Goal: Task Accomplishment & Management: Use online tool/utility

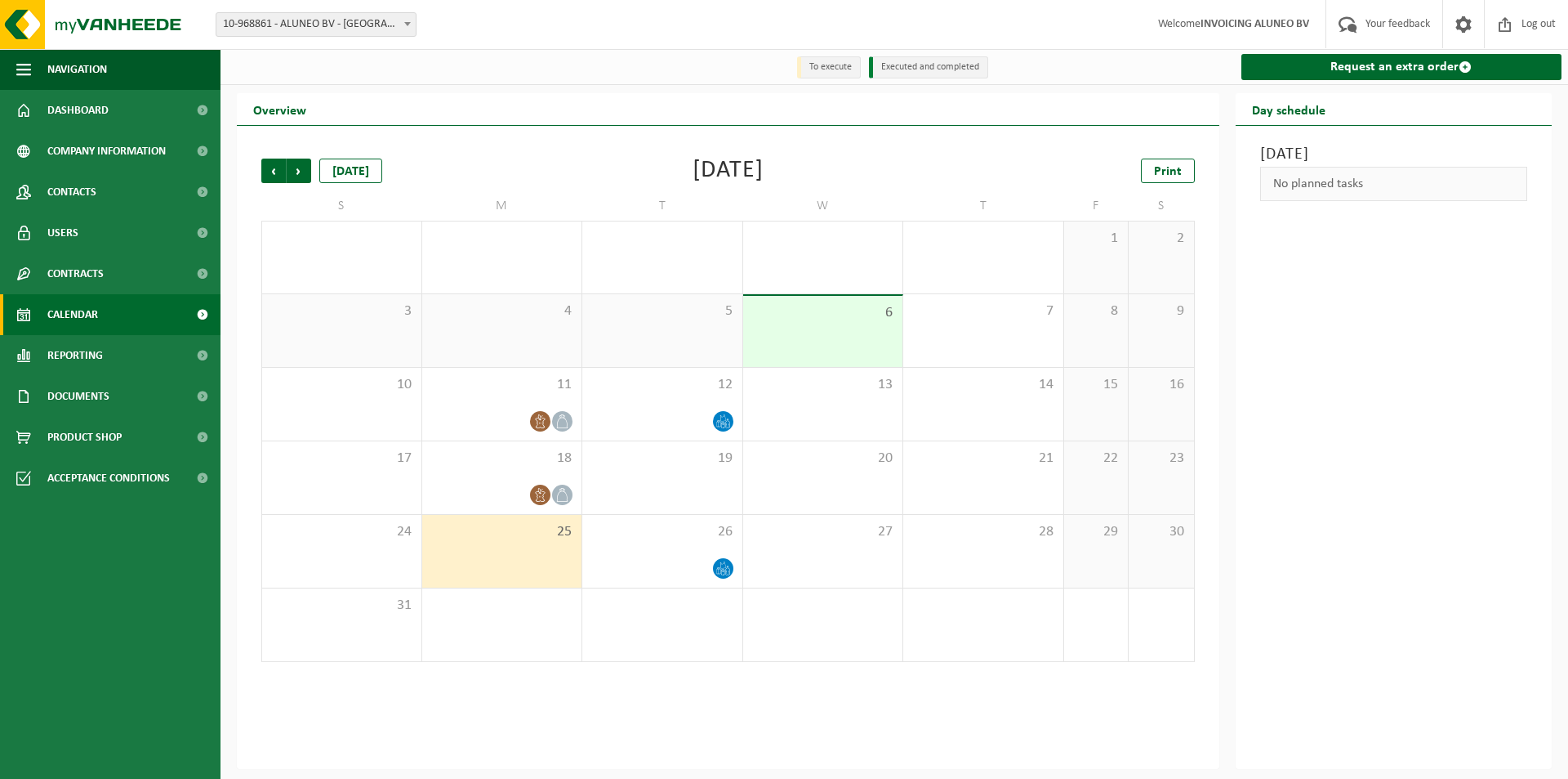
click at [498, 621] on div "1" at bounding box center [502, 625] width 160 height 73
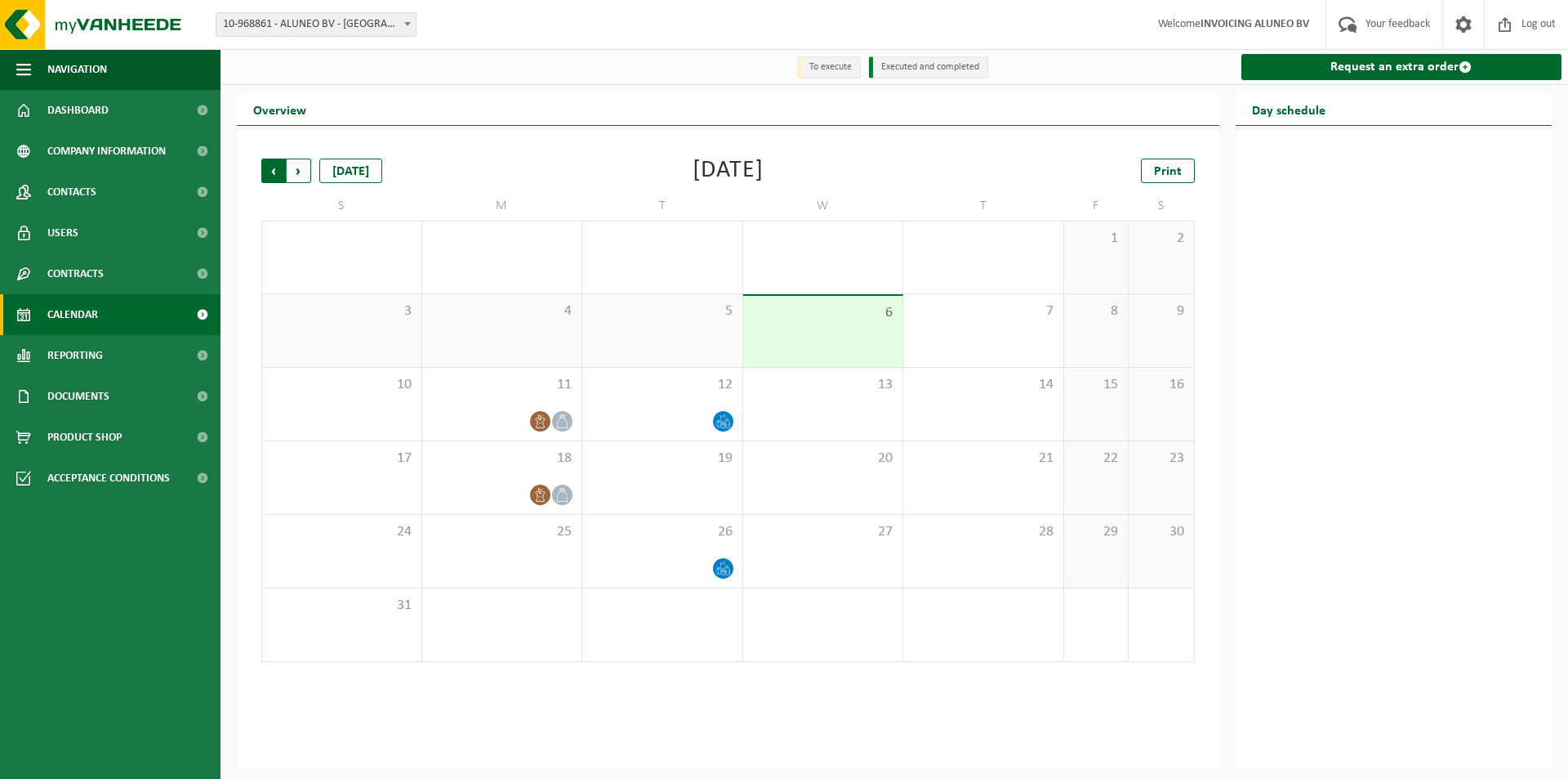
click at [302, 172] on span "Next" at bounding box center [299, 171] width 24 height 24
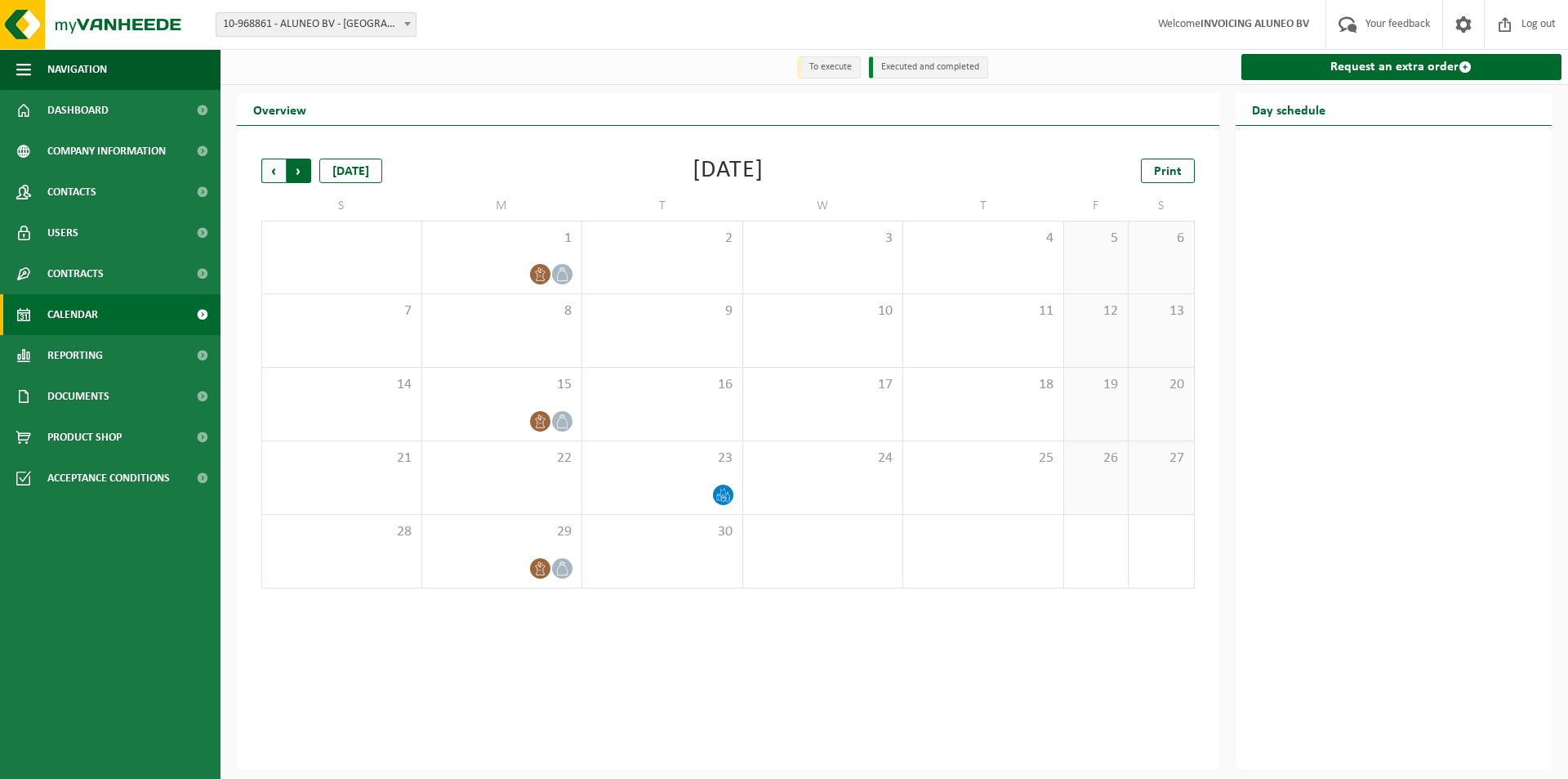
click at [271, 172] on span "Previous" at bounding box center [273, 171] width 24 height 24
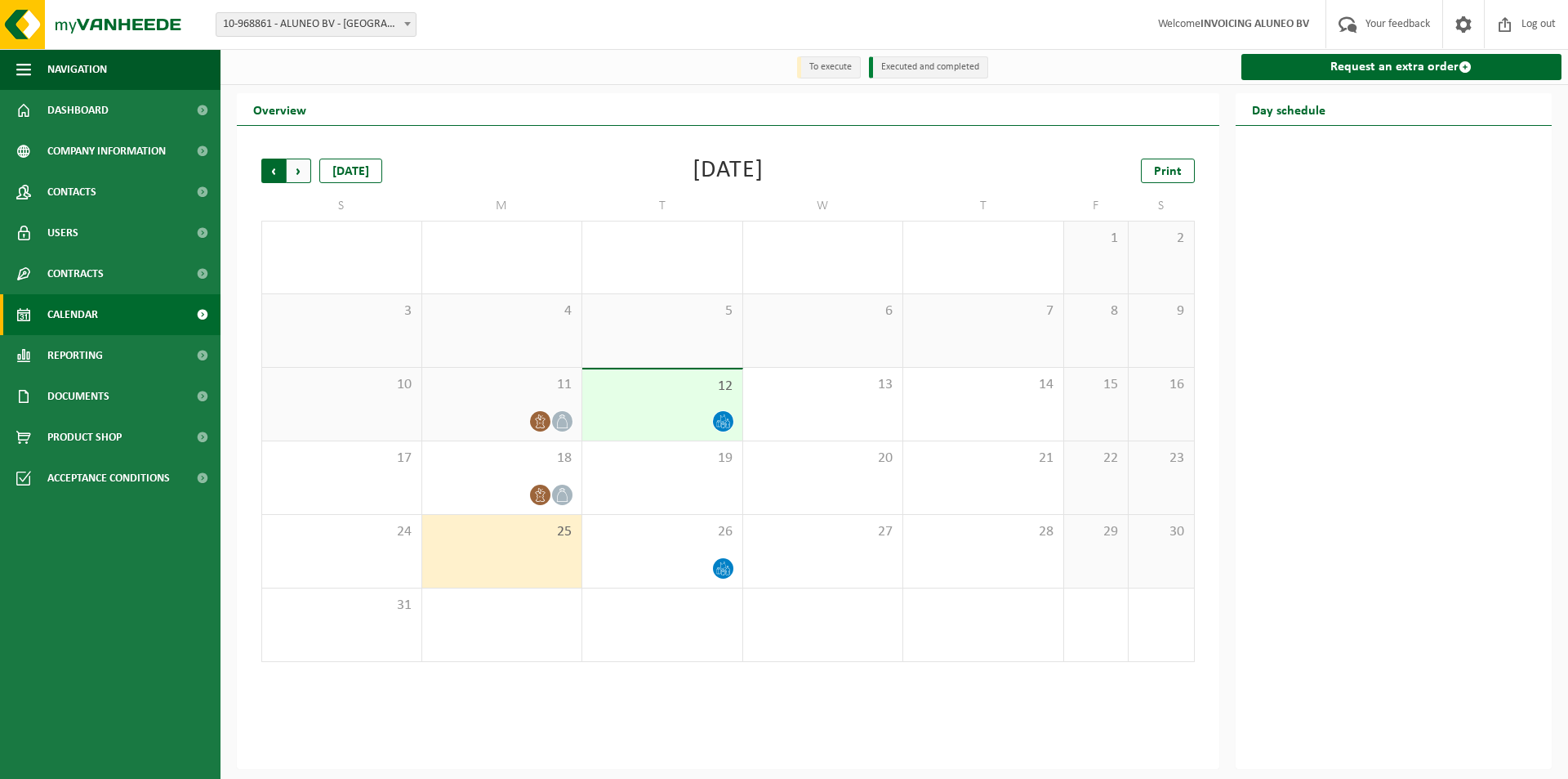
click at [297, 173] on span "Next" at bounding box center [299, 171] width 24 height 24
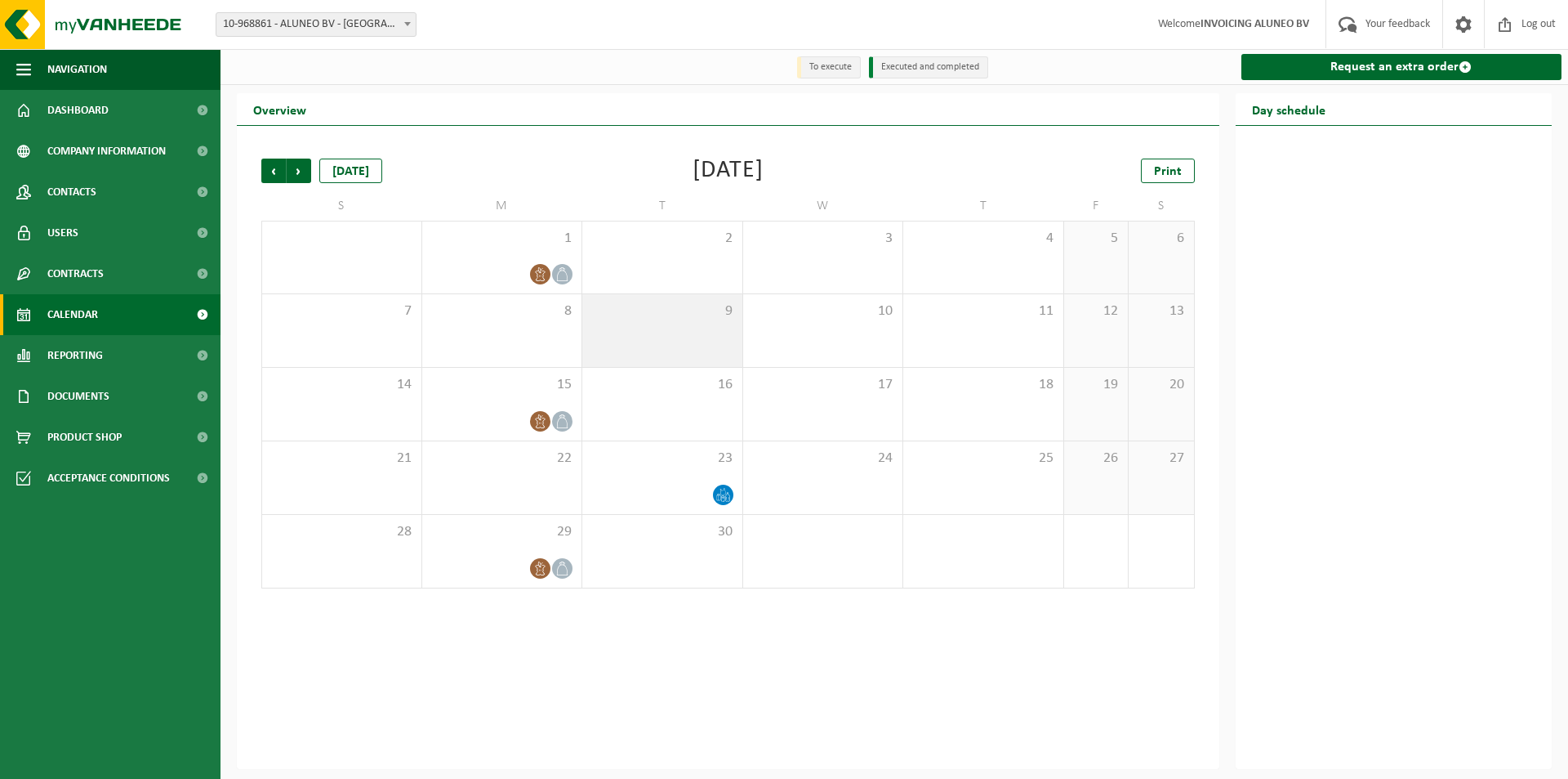
click at [643, 334] on div "9" at bounding box center [661, 330] width 160 height 73
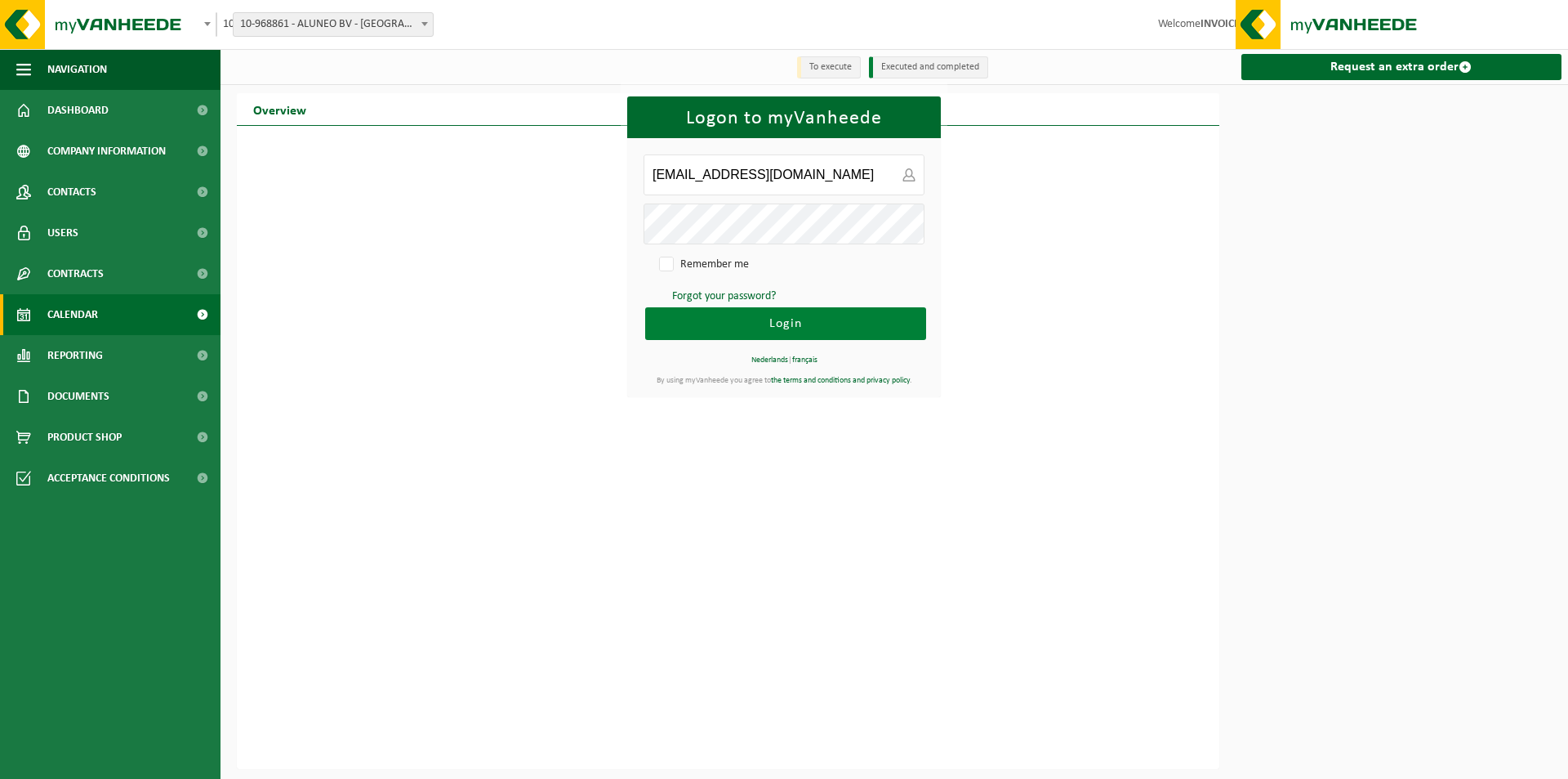
click at [812, 330] on button "Login" at bounding box center [785, 323] width 281 height 32
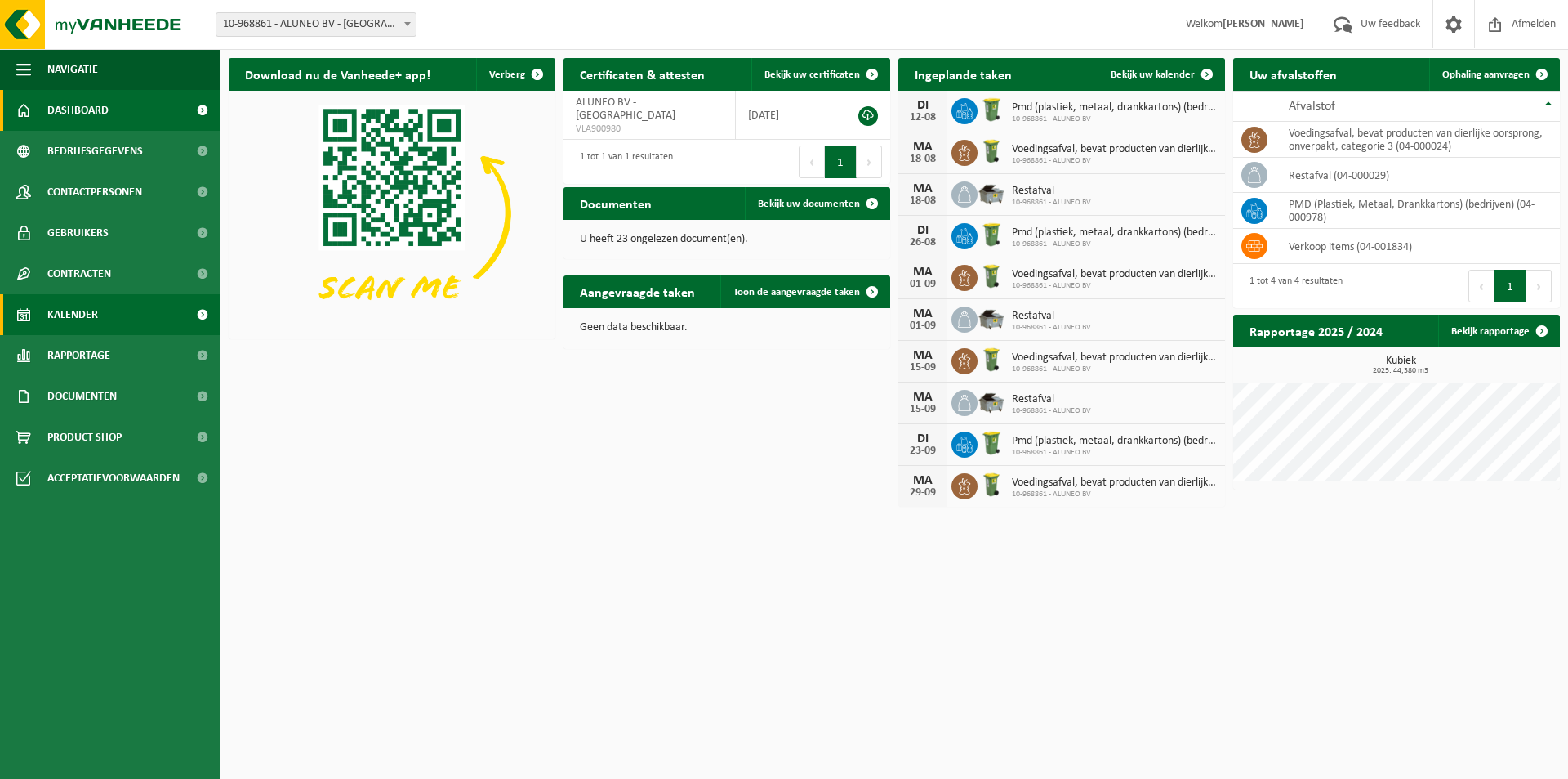
click at [81, 314] on span "Kalender" at bounding box center [72, 314] width 51 height 41
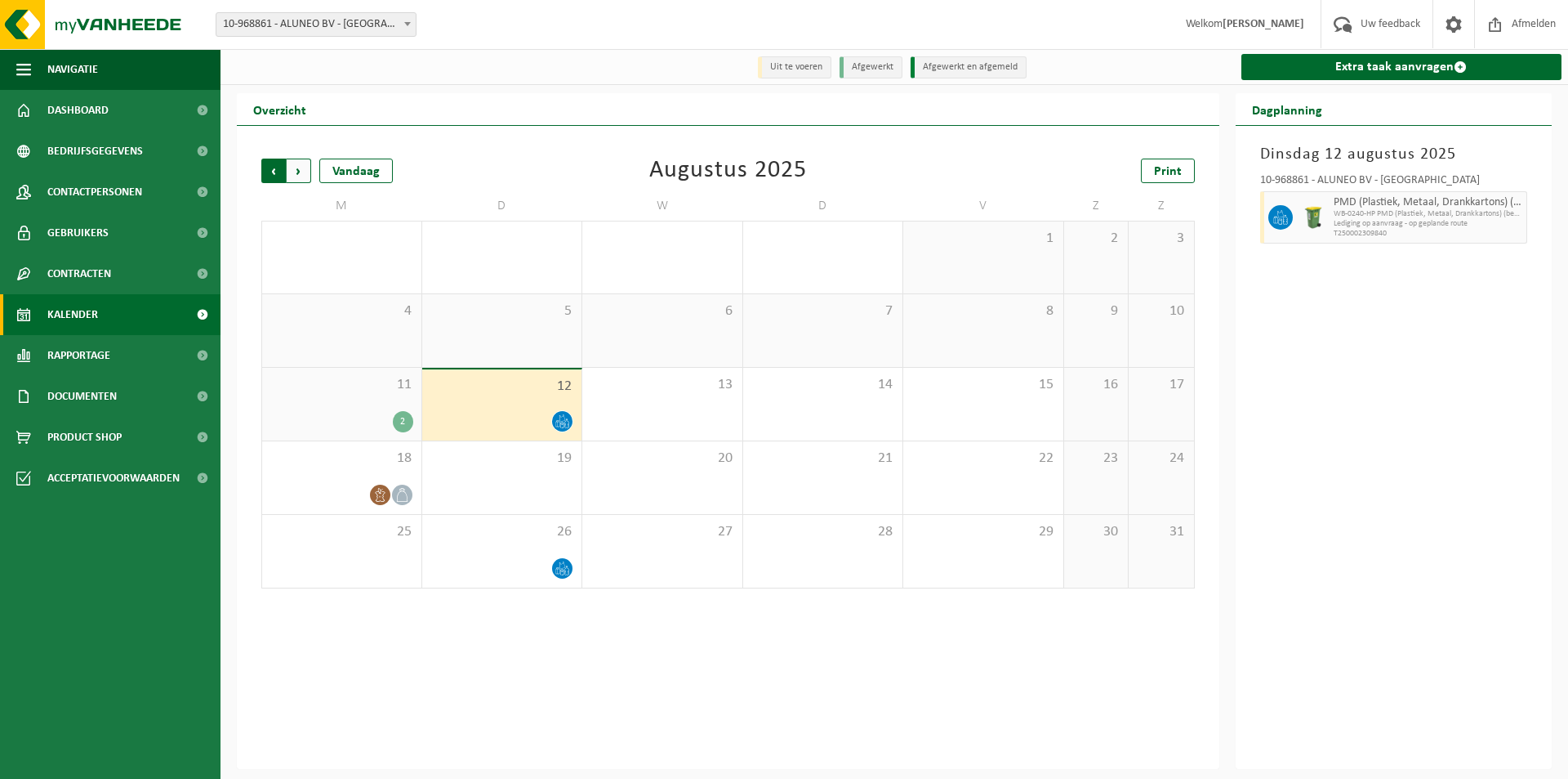
click at [305, 170] on span "Volgende" at bounding box center [299, 171] width 24 height 24
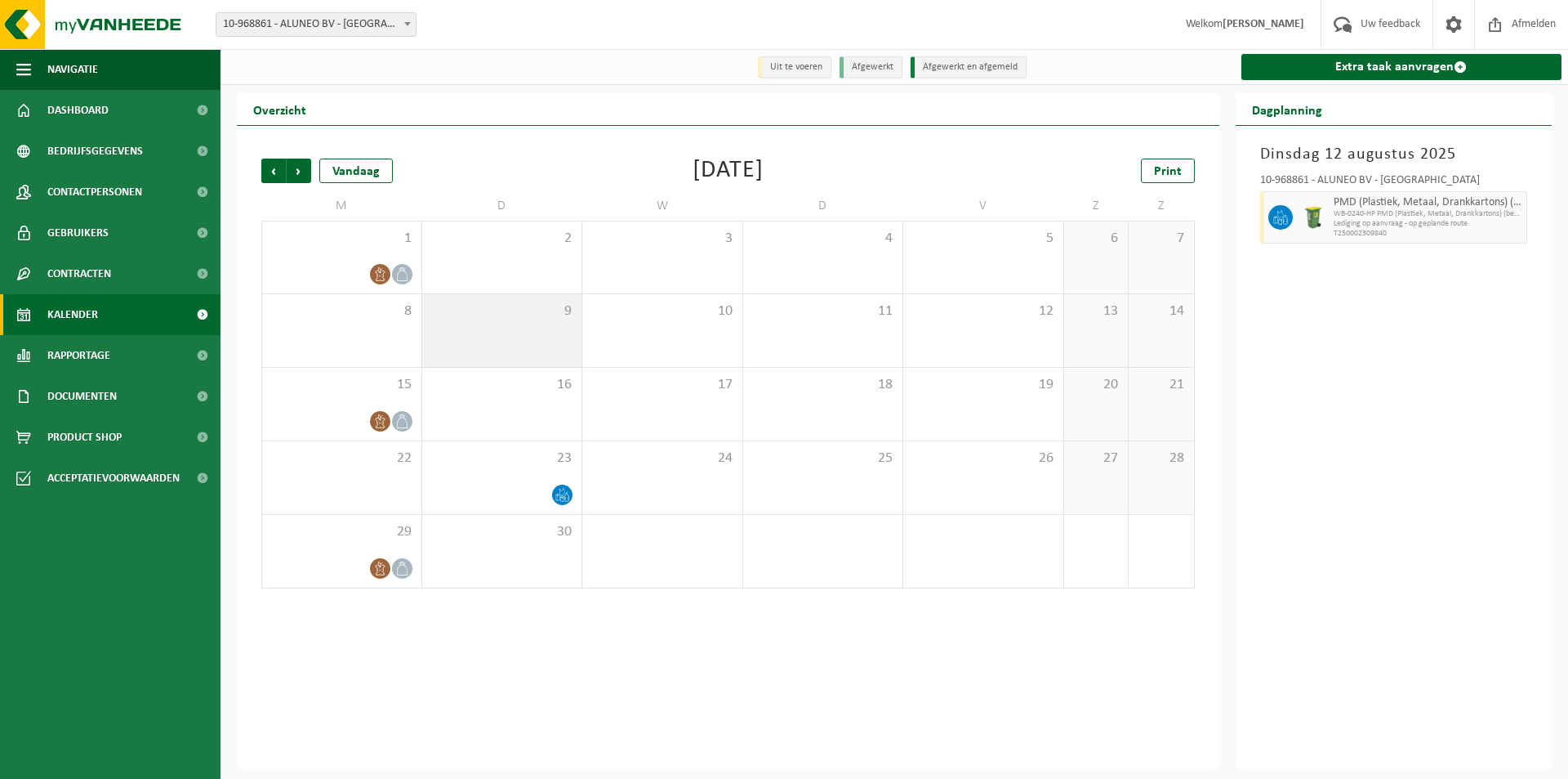
click at [548, 340] on div "9" at bounding box center [502, 330] width 160 height 73
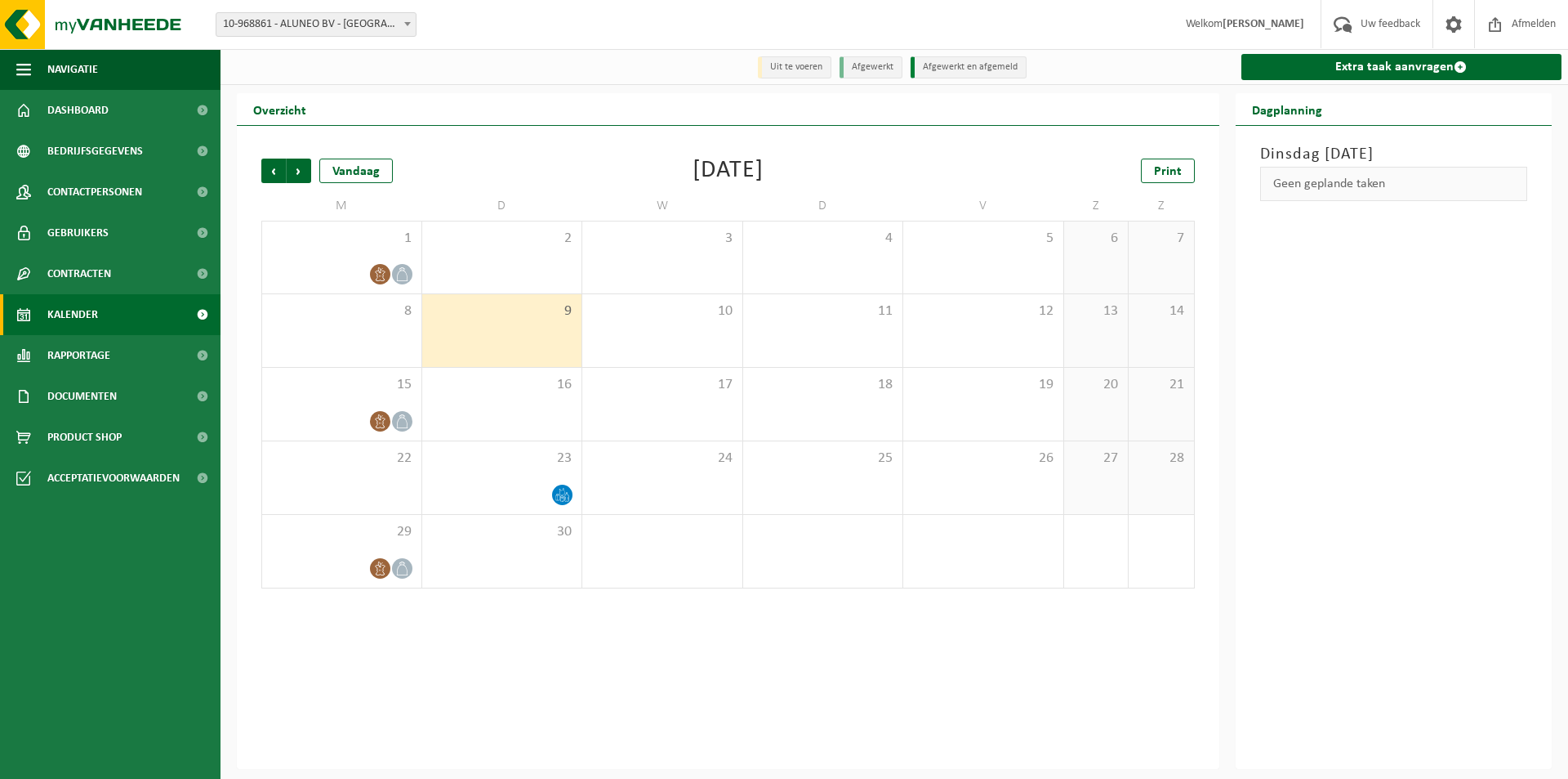
click at [1349, 181] on div "Geen geplande taken" at bounding box center [1394, 184] width 268 height 34
click at [1407, 65] on link "Extra taak aanvragen" at bounding box center [1402, 67] width 321 height 26
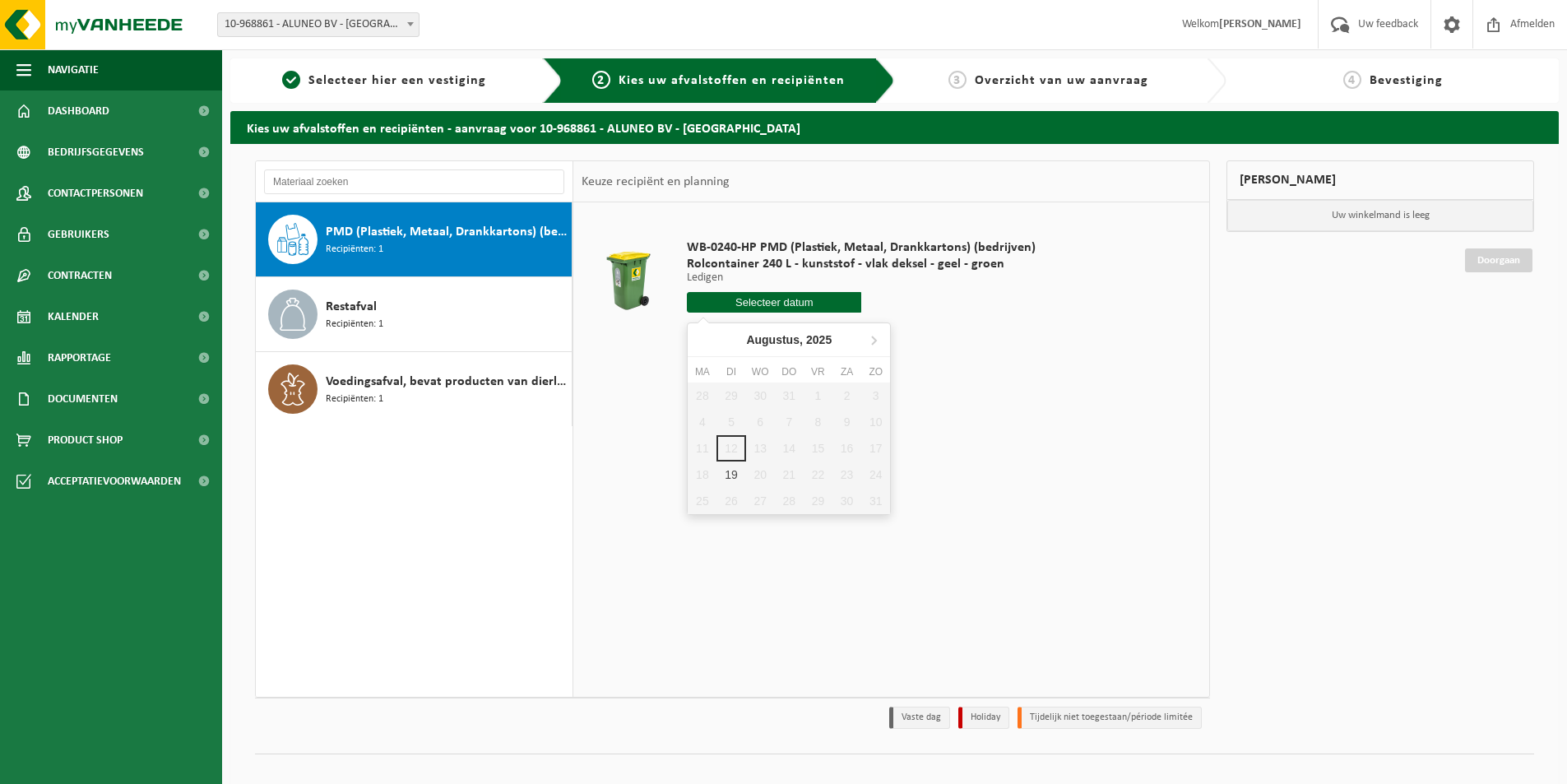
click at [808, 303] on input "text" at bounding box center [774, 302] width 175 height 21
click at [878, 342] on icon at bounding box center [873, 339] width 26 height 26
click at [729, 422] on div "9" at bounding box center [731, 422] width 29 height 26
type input "Van 2025-09-09"
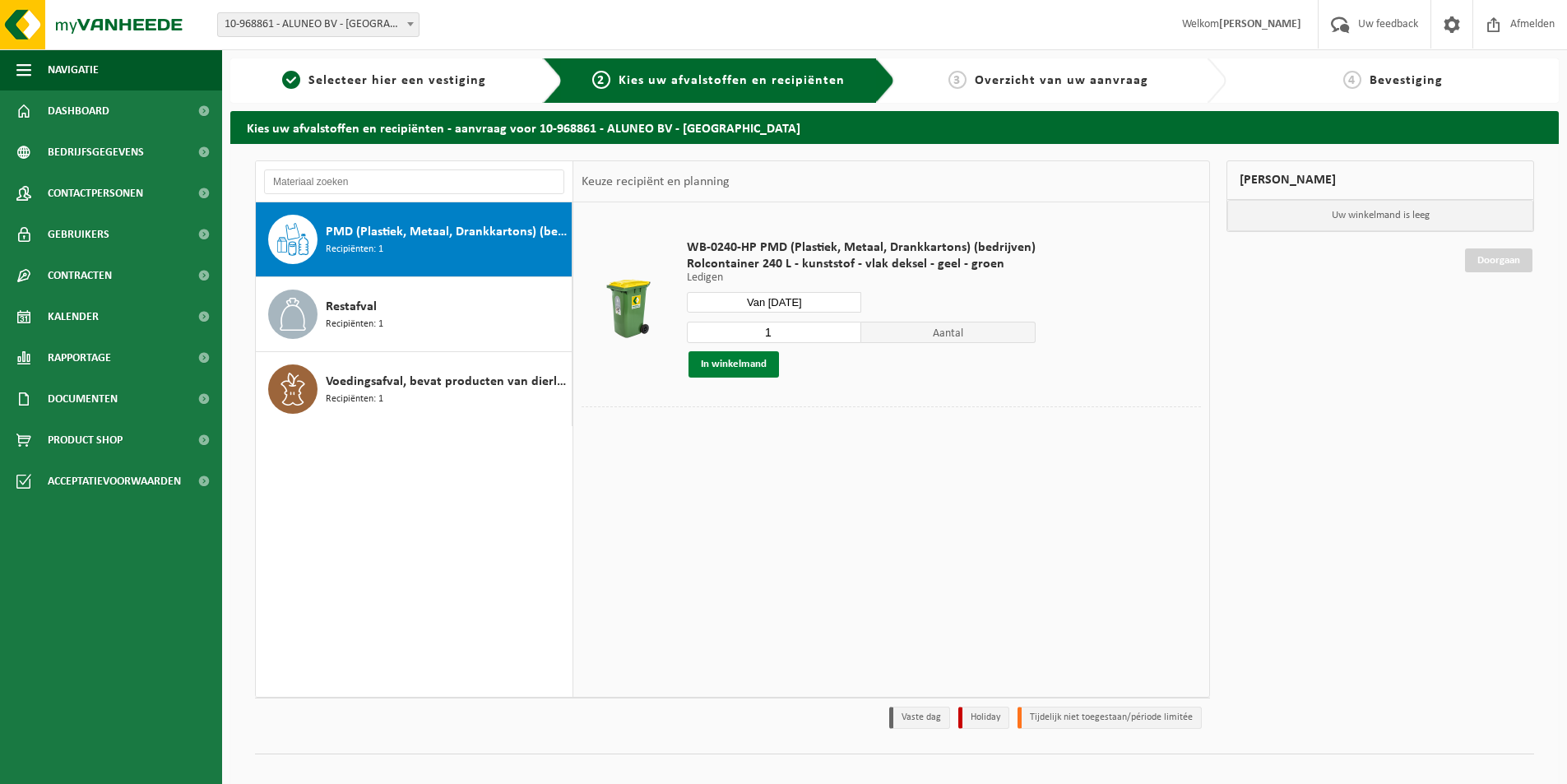
click at [750, 364] on button "In winkelmand" at bounding box center [734, 363] width 91 height 26
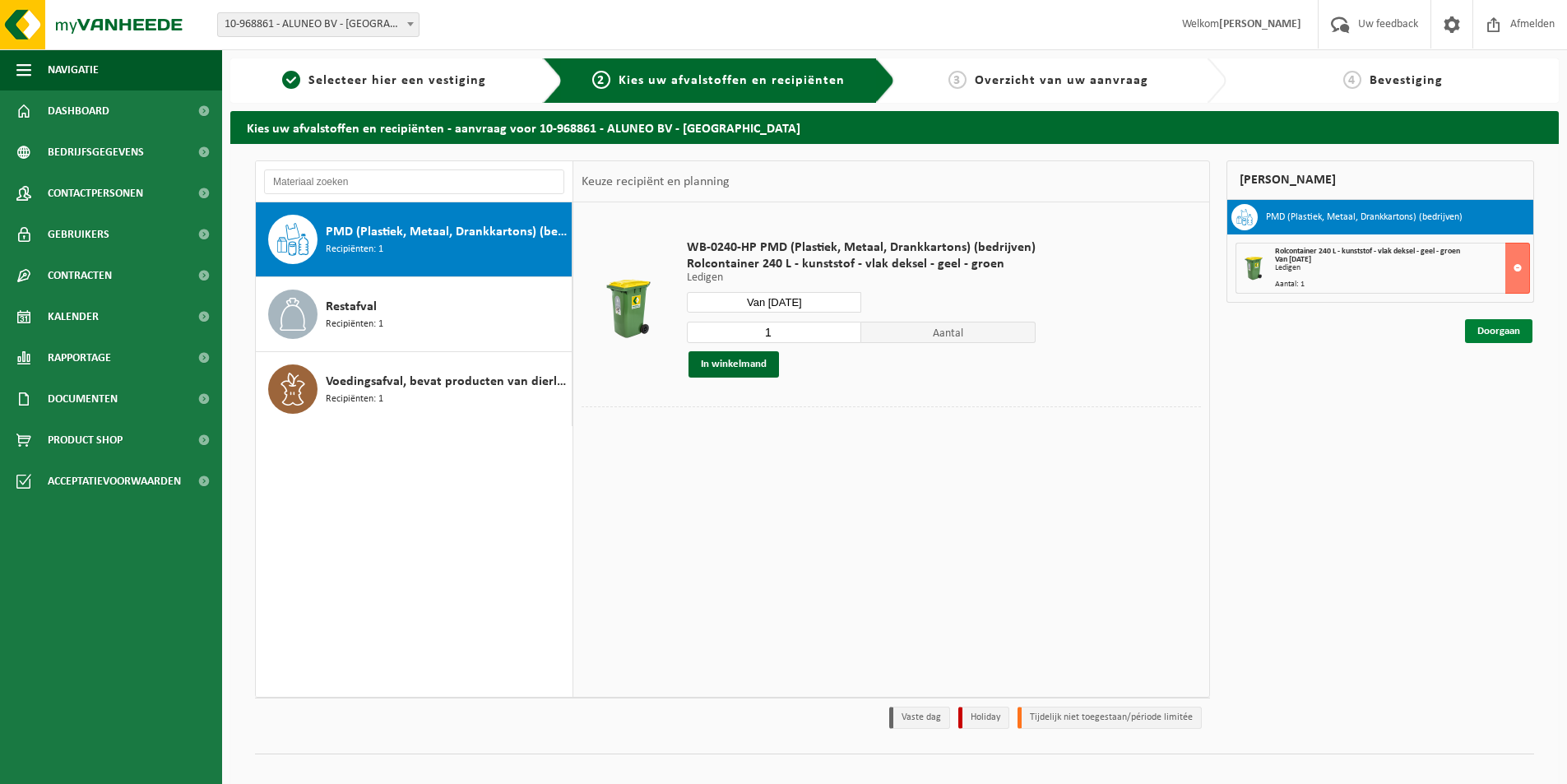
click at [1486, 335] on link "Doorgaan" at bounding box center [1499, 331] width 67 height 24
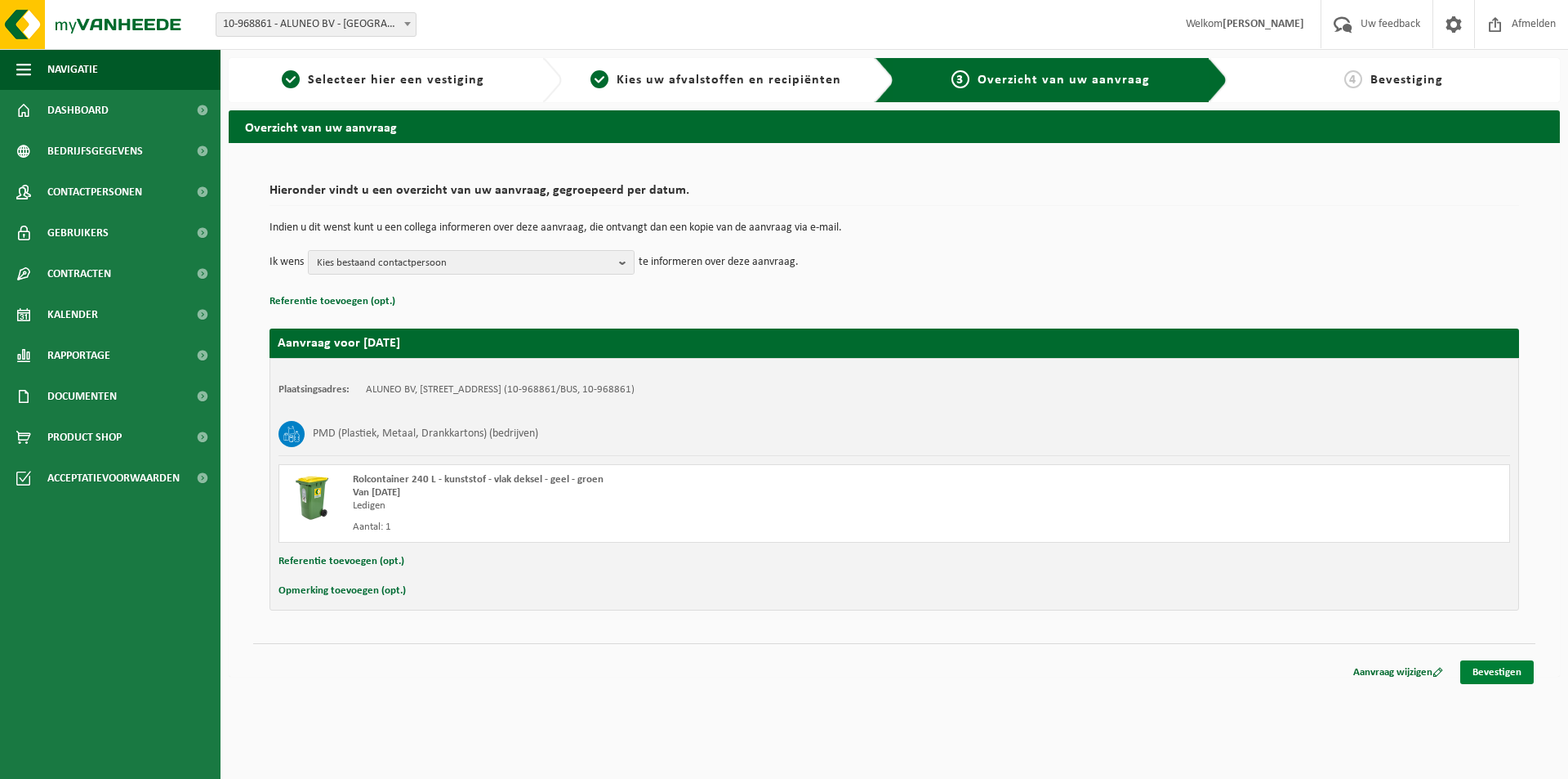
click at [1495, 671] on link "Bevestigen" at bounding box center [1496, 672] width 73 height 23
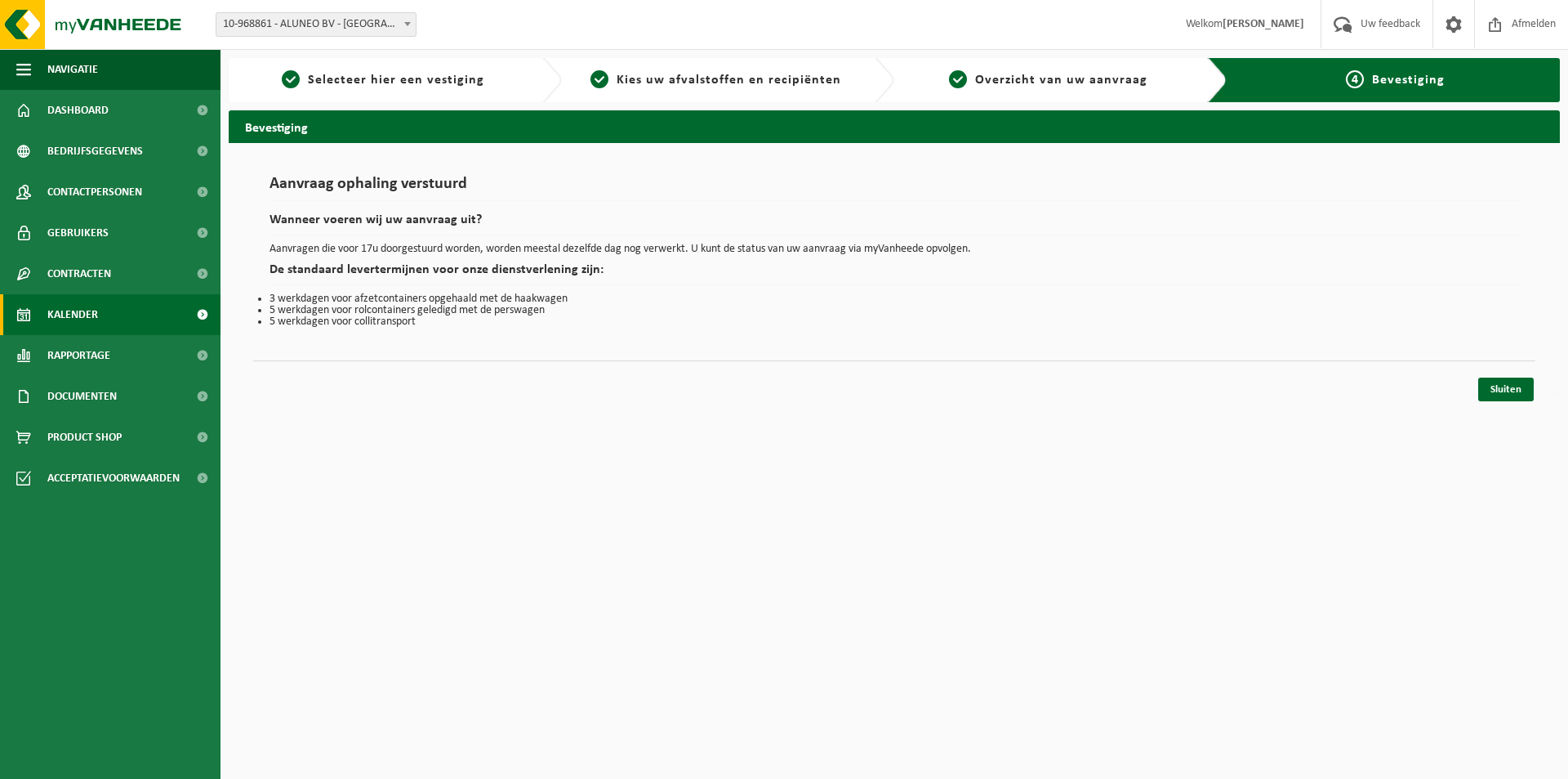
click at [154, 305] on link "Kalender" at bounding box center [110, 314] width 220 height 41
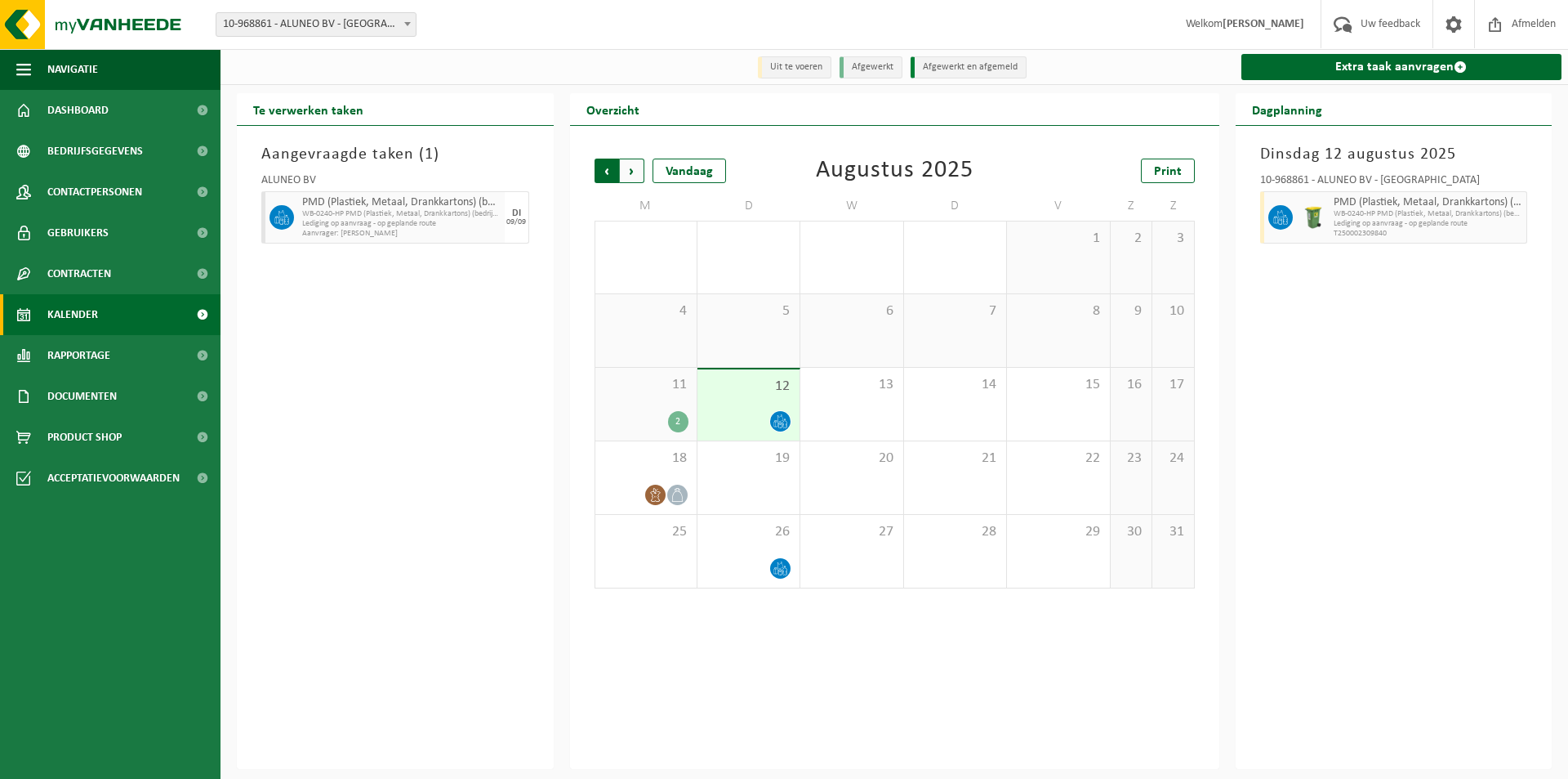
click at [636, 168] on span "Volgende" at bounding box center [632, 171] width 24 height 24
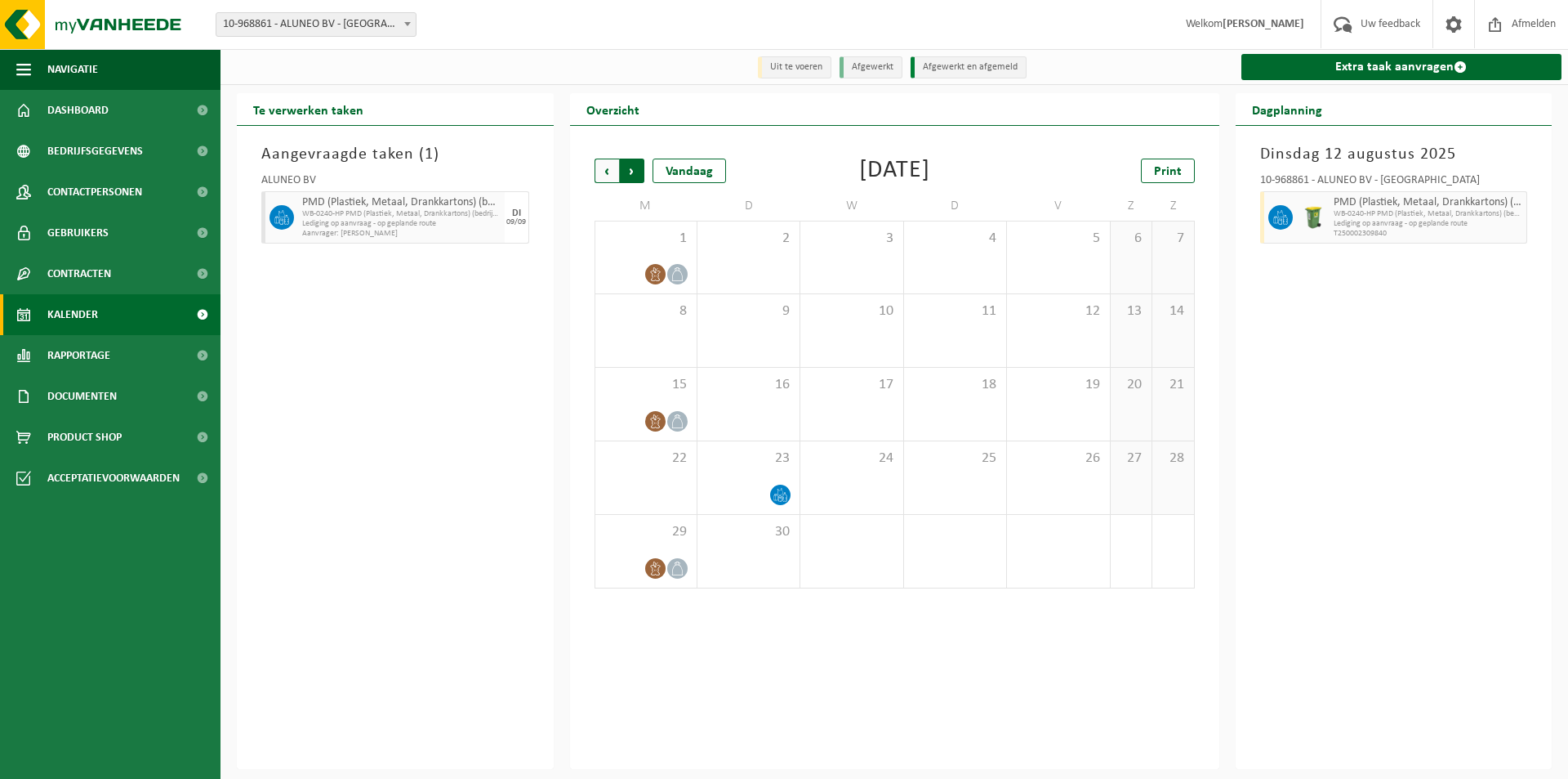
click at [614, 168] on span "Vorige" at bounding box center [606, 171] width 24 height 24
